Goal: Find specific page/section: Find specific page/section

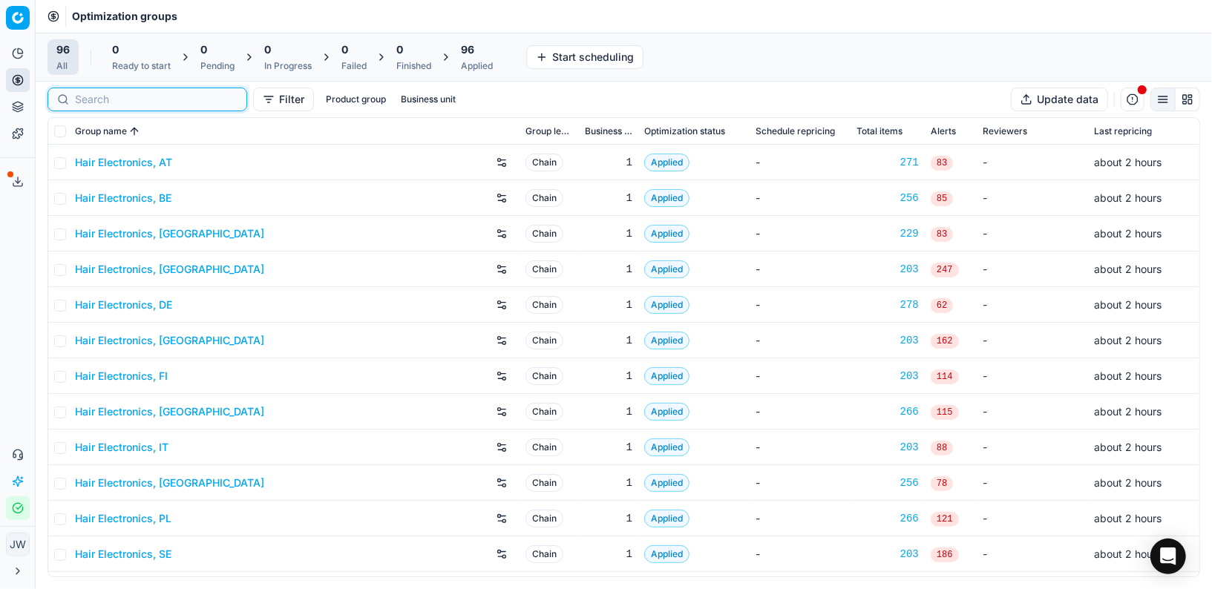
click at [82, 92] on input at bounding box center [156, 99] width 163 height 15
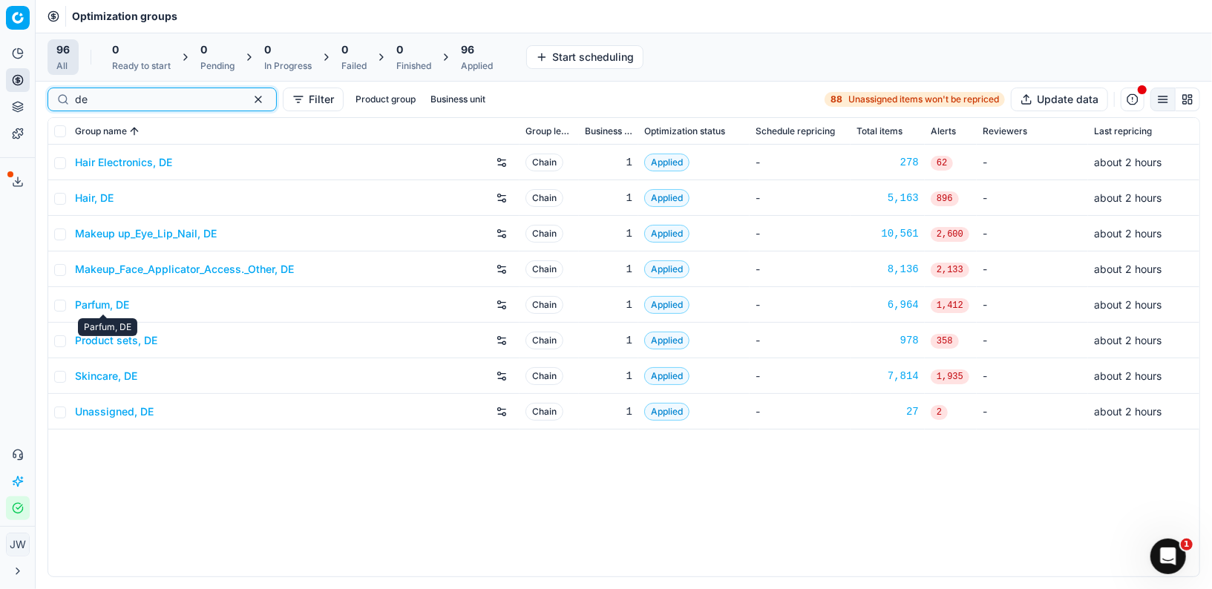
type input "de"
click at [118, 306] on link "Parfum, DE" at bounding box center [102, 305] width 54 height 15
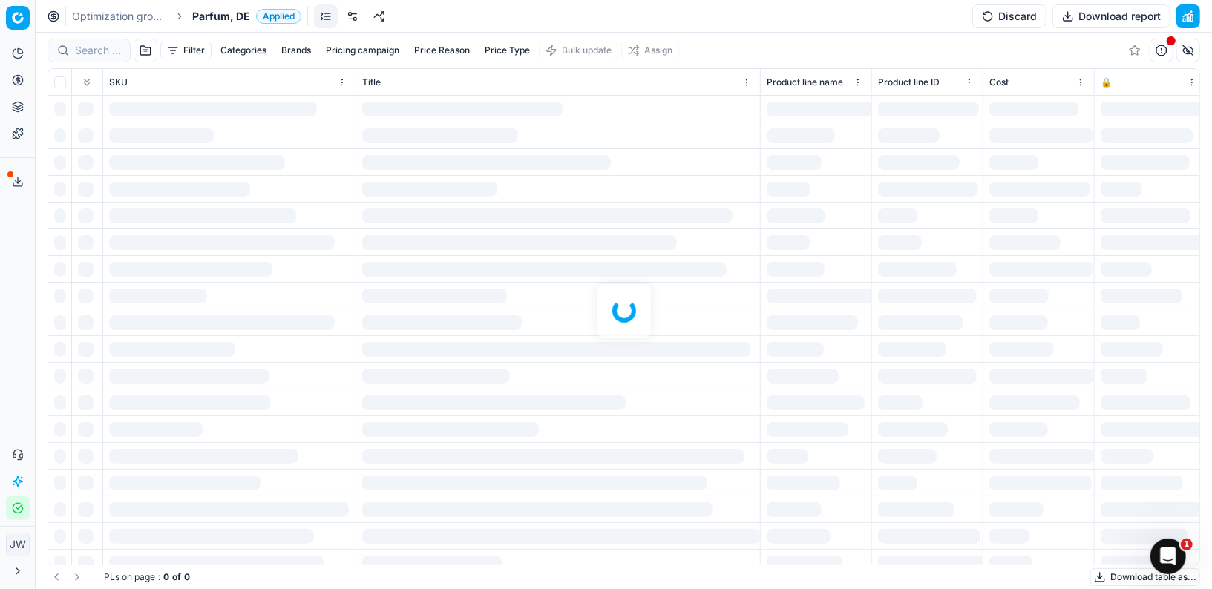
click at [103, 42] on div at bounding box center [624, 311] width 1176 height 557
click at [101, 45] on div "Filter Categories Brands Pricing campaign Price Reason Price Type Bulk update A…" at bounding box center [624, 311] width 1176 height 557
